Goal: Information Seeking & Learning: Check status

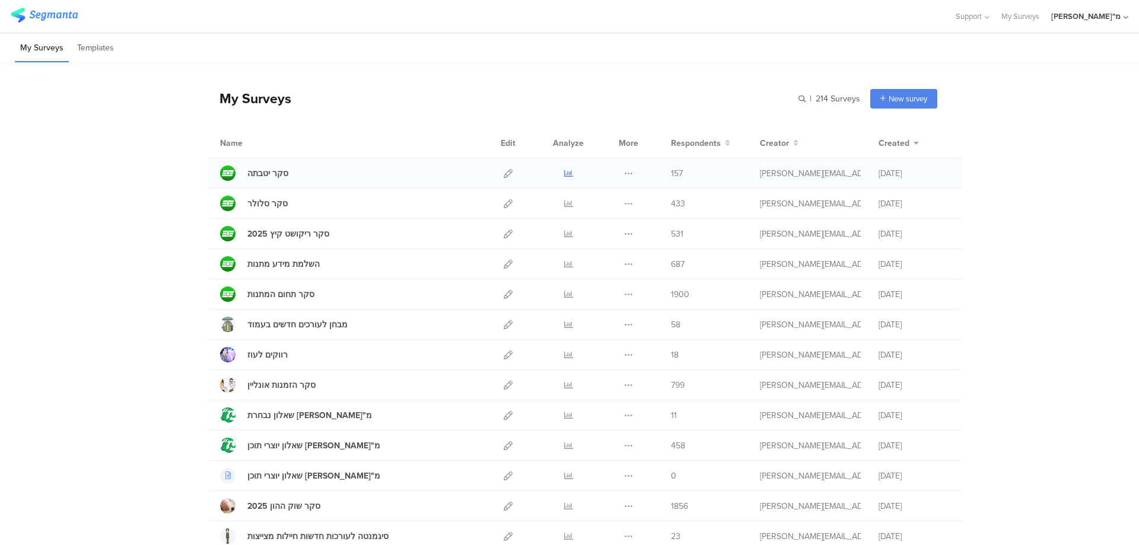
click at [564, 174] on icon at bounding box center [568, 173] width 9 height 9
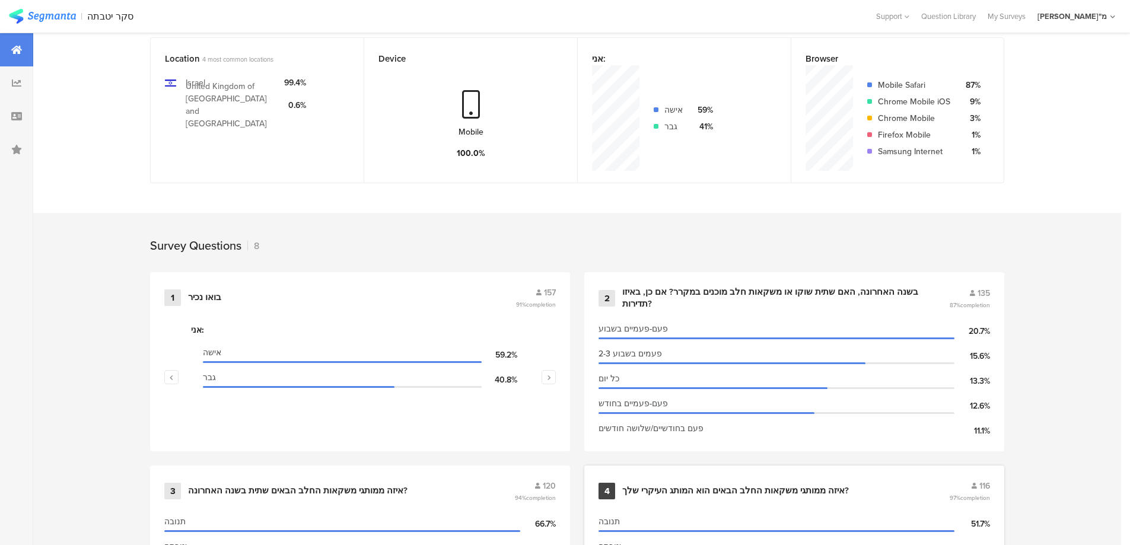
scroll to position [332, 0]
